Goal: Transaction & Acquisition: Purchase product/service

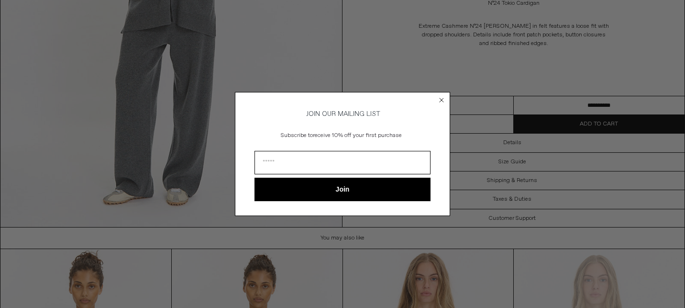
click at [442, 98] on icon "Close dialog" at bounding box center [442, 100] width 4 height 4
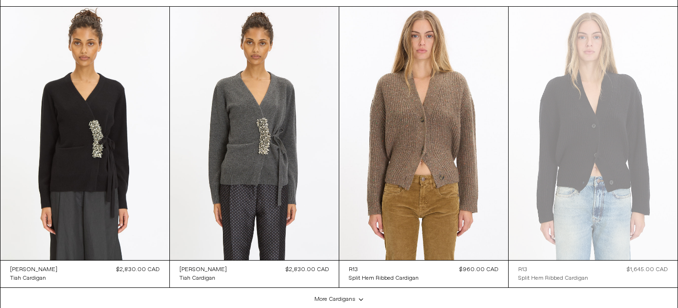
scroll to position [1794, 0]
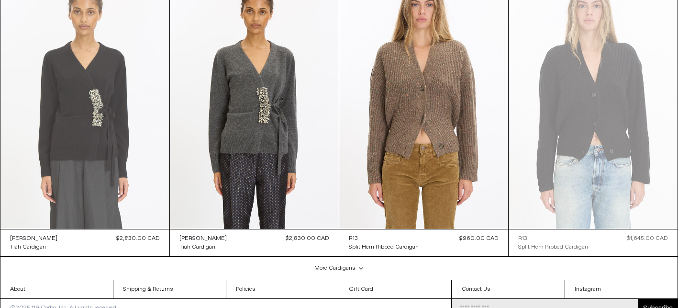
click at [87, 116] on at bounding box center [84, 103] width 169 height 254
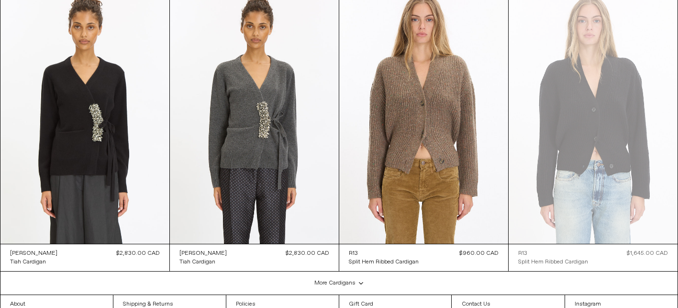
scroll to position [1804, 0]
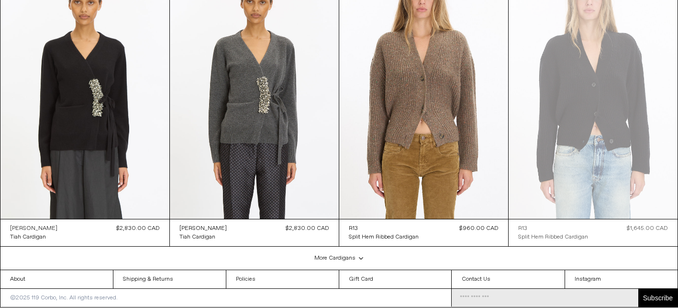
drag, startPoint x: 54, startPoint y: 228, endPoint x: 11, endPoint y: 230, distance: 43.6
click at [11, 230] on div "Dries Van Noten Tiah Cardigan Regular price $2,830.00 CAD Sale price $2,830.00 …" at bounding box center [84, 232] width 169 height 27
copy div "[PERSON_NAME]"
